Goal: Transaction & Acquisition: Purchase product/service

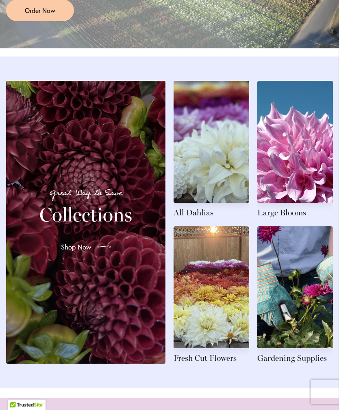
scroll to position [797, 0]
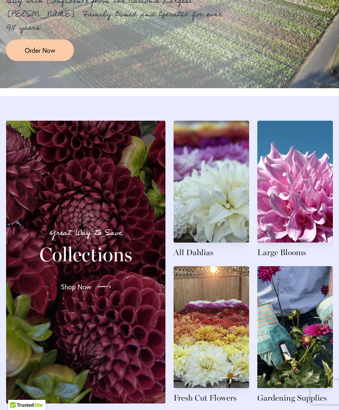
click at [28, 55] on span "Order Now" at bounding box center [40, 50] width 30 height 9
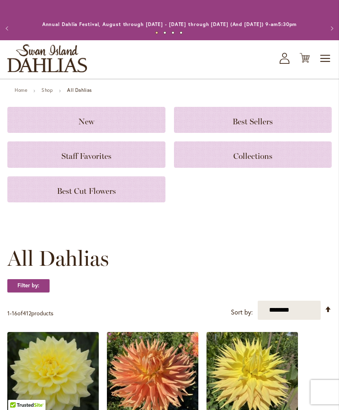
click at [55, 124] on h3 "New" at bounding box center [86, 119] width 139 height 9
click at [52, 159] on h3 "Staff Favorites" at bounding box center [86, 154] width 139 height 9
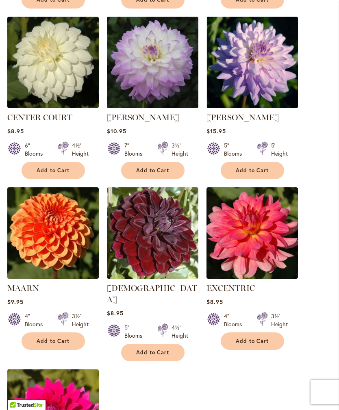
scroll to position [727, 0]
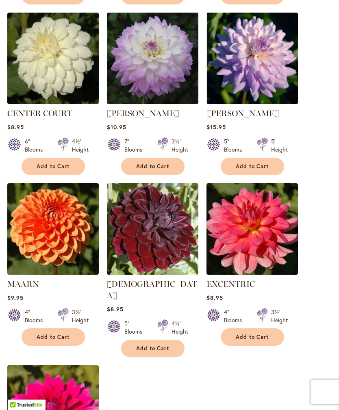
click at [167, 170] on span "Add to Cart" at bounding box center [152, 166] width 33 height 7
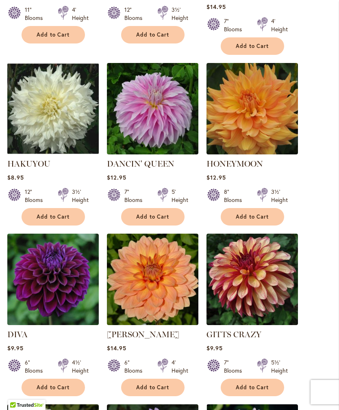
scroll to position [339, 0]
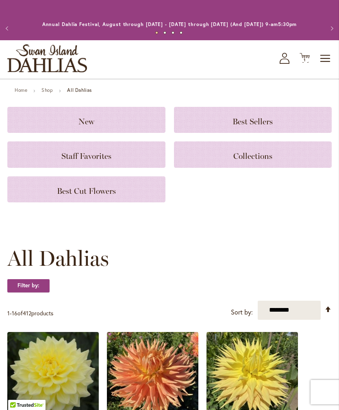
click at [114, 196] on span "Best Cut Flowers" at bounding box center [86, 191] width 59 height 10
click at [284, 124] on h3 "Best Sellers" at bounding box center [253, 119] width 139 height 9
click at [280, 159] on h3 "Collections" at bounding box center [253, 154] width 139 height 9
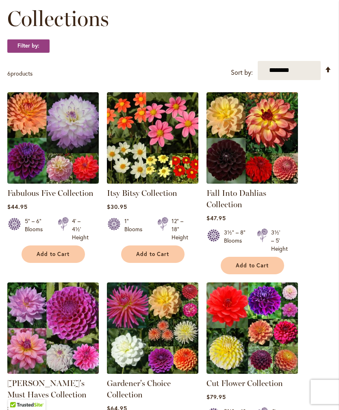
scroll to position [128, 0]
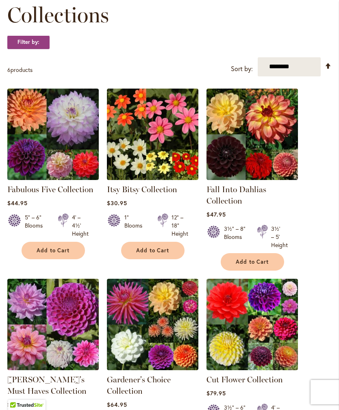
click at [38, 160] on img at bounding box center [52, 134] width 91 height 91
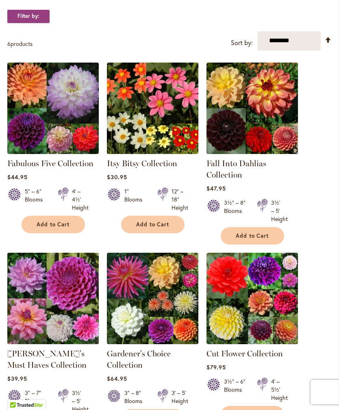
scroll to position [154, 0]
click at [172, 133] on img at bounding box center [152, 108] width 91 height 91
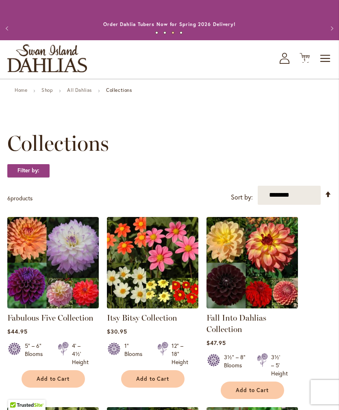
click at [74, 93] on link "All Dahlias" at bounding box center [79, 90] width 25 height 6
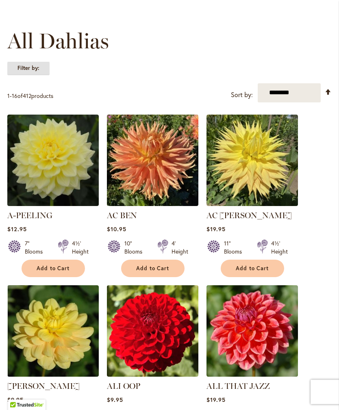
click at [24, 76] on strong "Filter by:" at bounding box center [28, 69] width 42 height 14
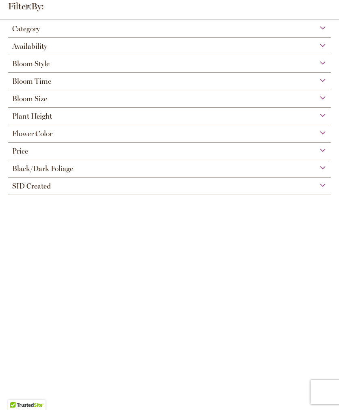
click at [13, 99] on span "Bloom Size" at bounding box center [29, 98] width 35 height 9
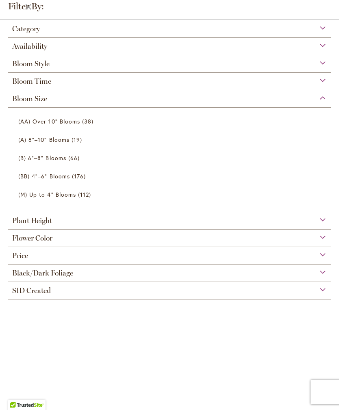
click at [26, 63] on span "Bloom Style" at bounding box center [30, 63] width 37 height 9
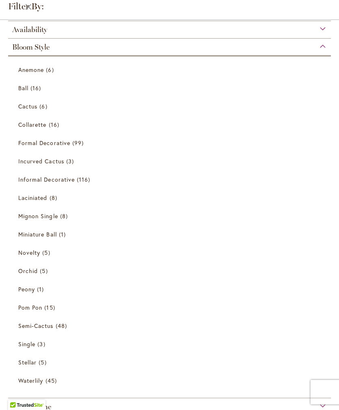
scroll to position [11, 0]
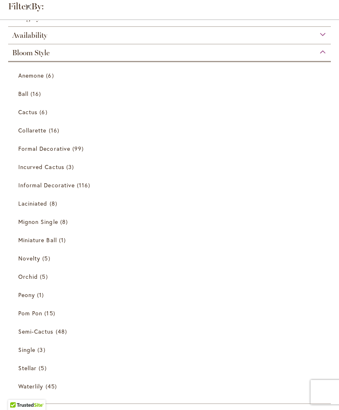
click at [23, 127] on link "Collarette 16 items" at bounding box center [170, 130] width 304 height 14
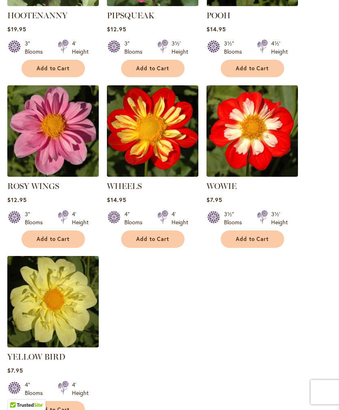
scroll to position [864, 0]
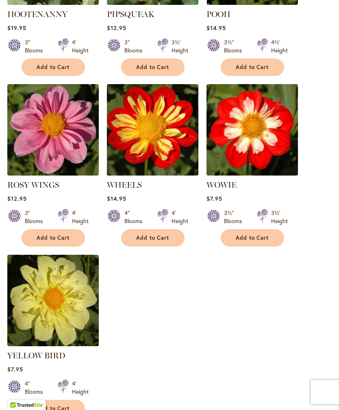
click at [39, 241] on span "Add to Cart" at bounding box center [53, 237] width 33 height 7
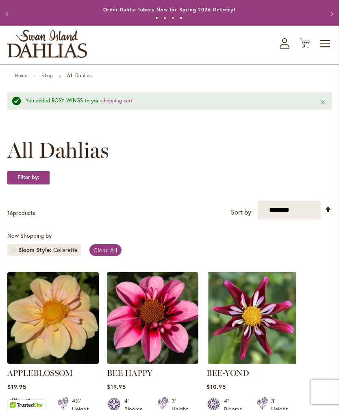
scroll to position [0, 0]
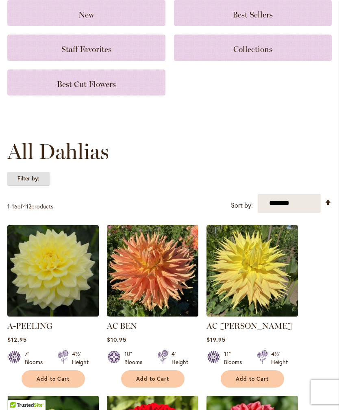
click at [18, 186] on strong "Filter by:" at bounding box center [28, 179] width 42 height 14
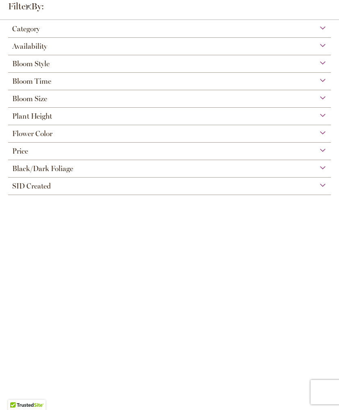
click at [23, 68] on span "Bloom Style" at bounding box center [30, 63] width 37 height 9
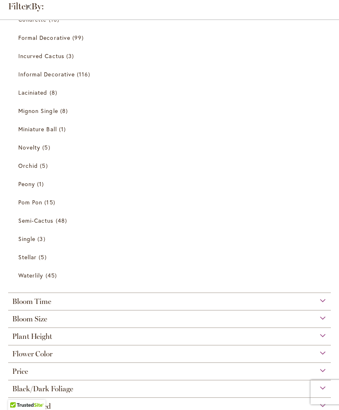
scroll to position [122, 0]
click at [26, 169] on span "Orchid" at bounding box center [28, 166] width 20 height 8
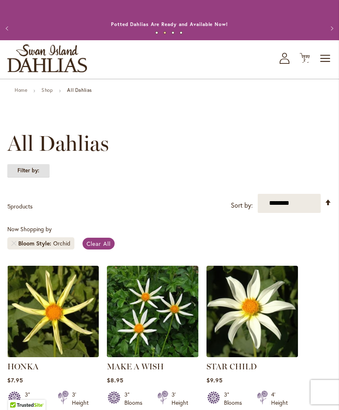
click at [12, 178] on strong "Filter by:" at bounding box center [28, 171] width 42 height 14
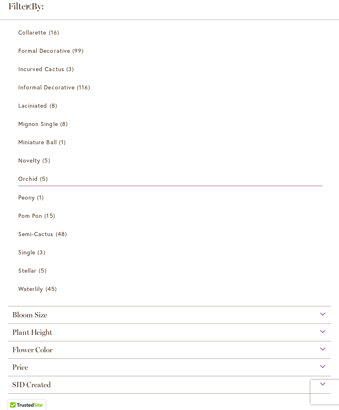
scroll to position [126, 0]
click at [22, 249] on span "Single" at bounding box center [26, 252] width 17 height 8
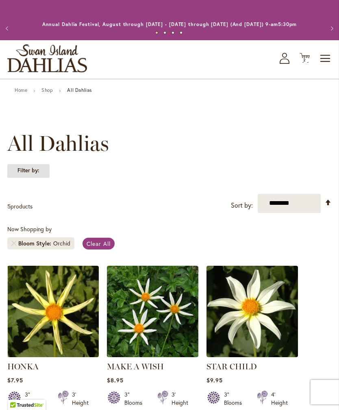
click at [23, 178] on strong "Filter by:" at bounding box center [28, 171] width 42 height 14
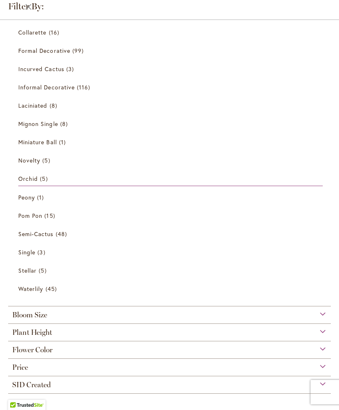
scroll to position [126, 0]
click at [23, 268] on span "Stellar" at bounding box center [27, 271] width 18 height 8
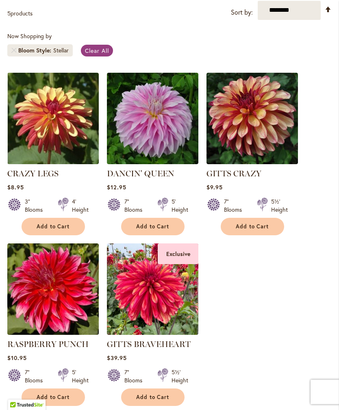
scroll to position [193, 0]
click at [169, 231] on button "Add to Cart" at bounding box center [152, 226] width 63 height 17
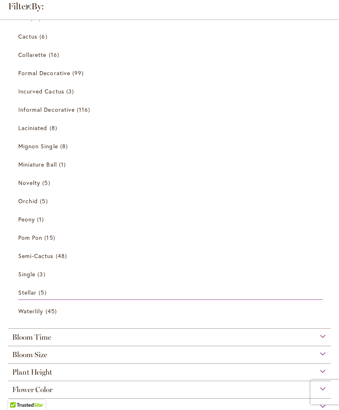
scroll to position [226, 0]
click at [33, 389] on span "Flower Color" at bounding box center [32, 390] width 40 height 9
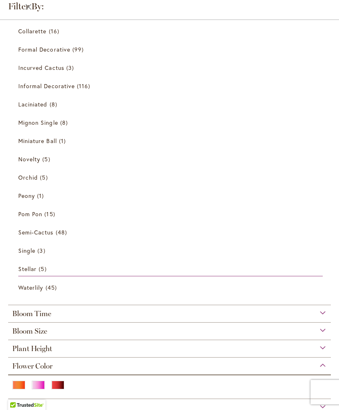
scroll to position [250, 0]
click at [40, 387] on div "Pink" at bounding box center [38, 385] width 13 height 9
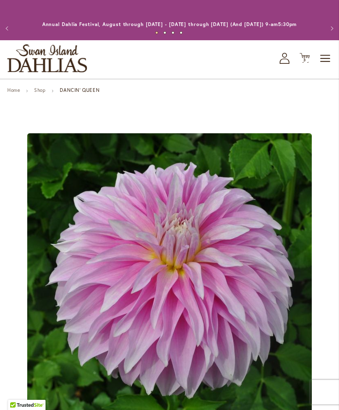
click at [308, 62] on span "3 3 items" at bounding box center [305, 60] width 8 height 4
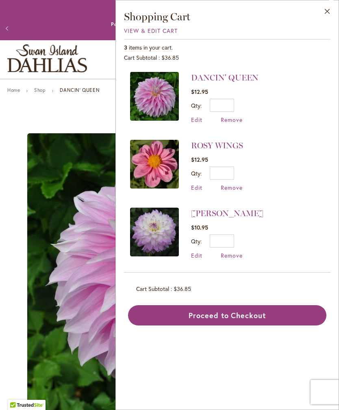
click at [191, 407] on div "Close Shopping Cart View & Edit Cart 3 items in your cart. Cart Subtotal $36.85…" at bounding box center [227, 205] width 224 height 410
